Goal: Information Seeking & Learning: Learn about a topic

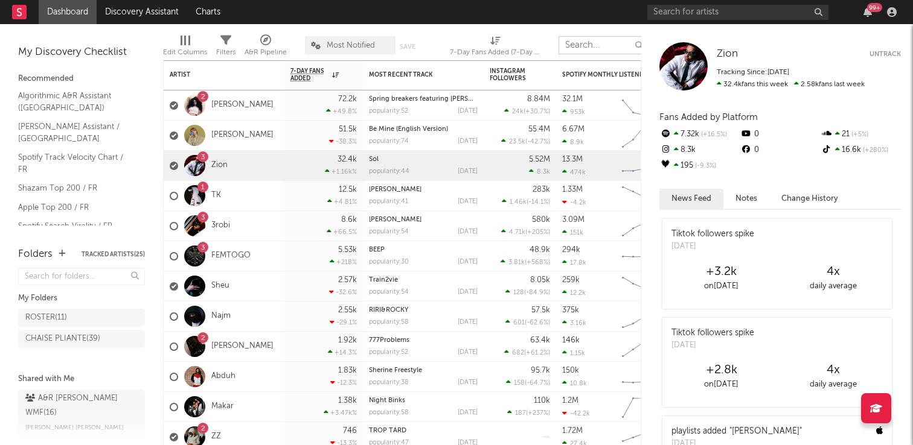
click at [583, 43] on input "text" at bounding box center [603, 45] width 91 height 18
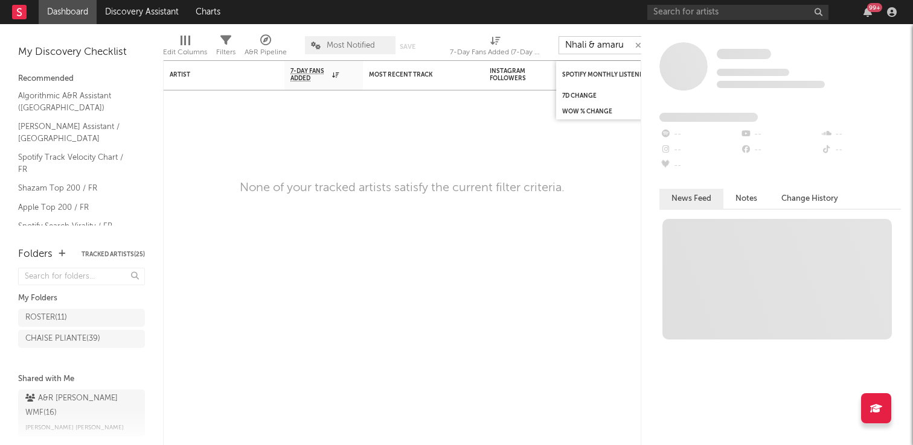
type input "Nhali & amaru"
click at [72, 43] on div "My Discovery Checklist Recommended Algorithmic A&R Assistant ([GEOGRAPHIC_DATA]…" at bounding box center [81, 133] width 127 height 183
click at [687, 10] on input "text" at bounding box center [737, 12] width 181 height 15
drag, startPoint x: 627, startPoint y: 44, endPoint x: 532, endPoint y: 43, distance: 95.4
click at [532, 43] on div "Edit Columns Filters A&R Pipeline Most Notified Save Save as 7-Day Fans Added (…" at bounding box center [437, 42] width 549 height 36
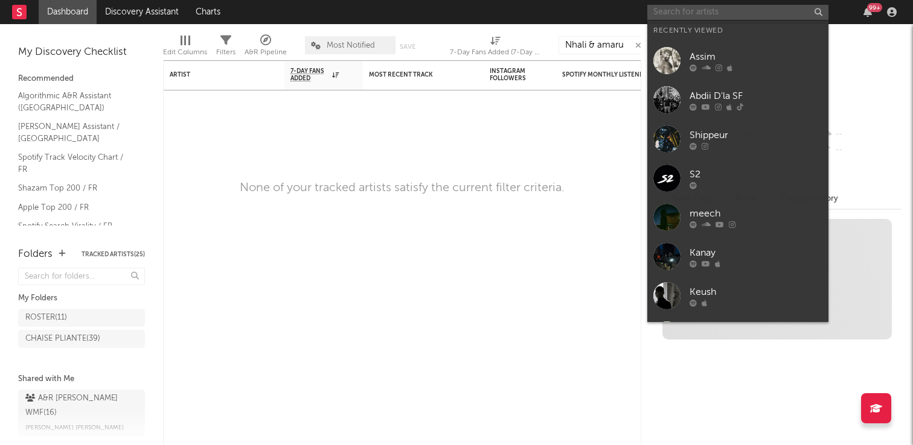
click at [730, 9] on input "text" at bounding box center [737, 12] width 181 height 15
paste input "Nhali & amaru"
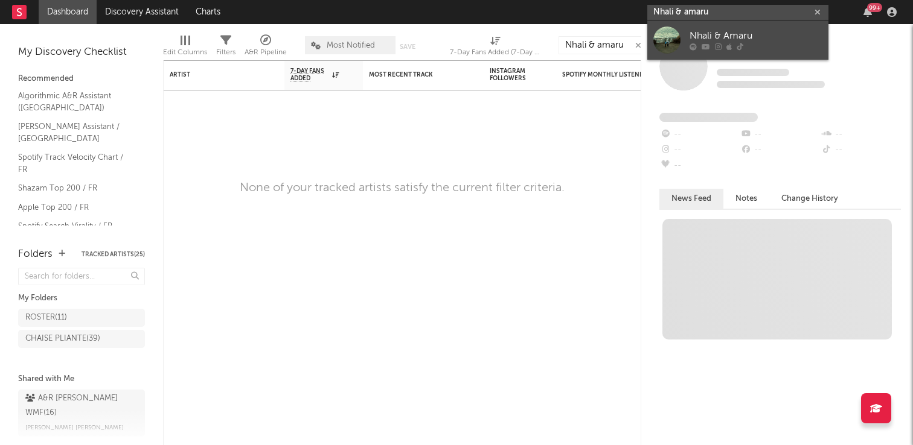
type input "Nhali & amaru"
click at [760, 46] on div at bounding box center [755, 46] width 133 height 7
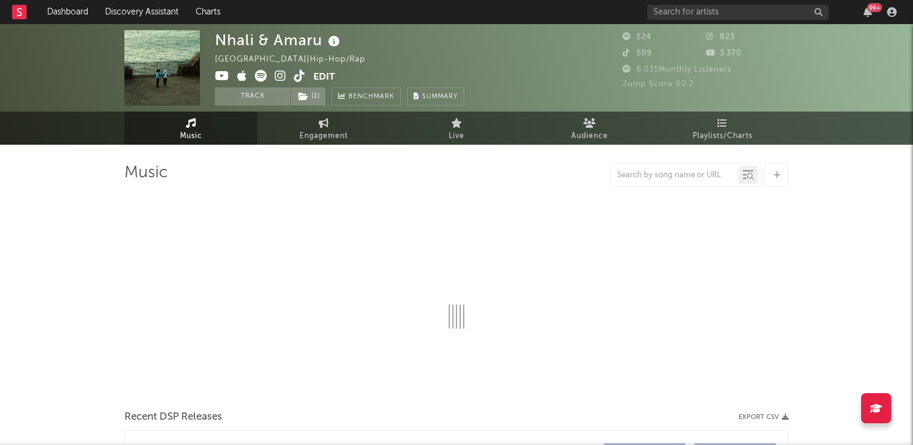
select select "1w"
